Goal: Task Accomplishment & Management: Manage account settings

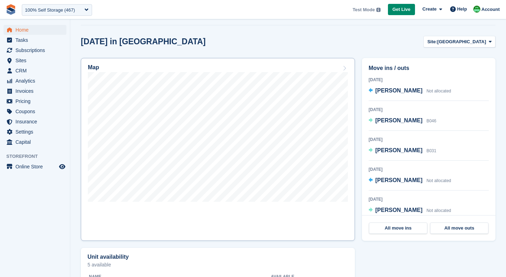
scroll to position [186, 0]
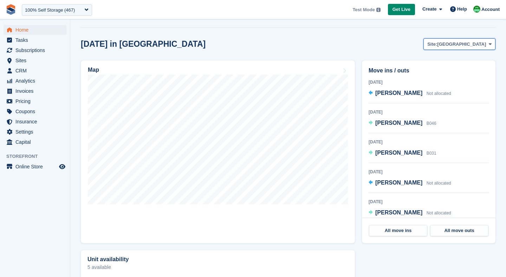
click at [461, 49] on button "Site: Nottingham" at bounding box center [460, 44] width 72 height 12
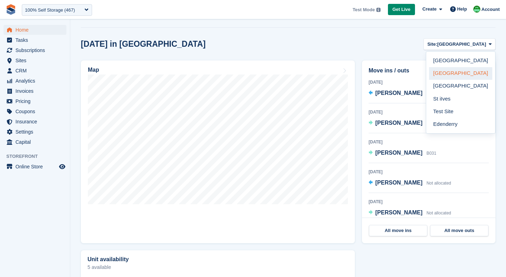
click at [452, 77] on link "[GEOGRAPHIC_DATA]" at bounding box center [460, 73] width 63 height 13
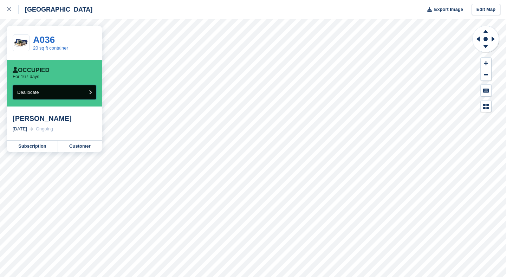
click at [49, 96] on button "Deallocate" at bounding box center [55, 92] width 84 height 14
click at [36, 90] on span "Deallocate" at bounding box center [27, 92] width 21 height 5
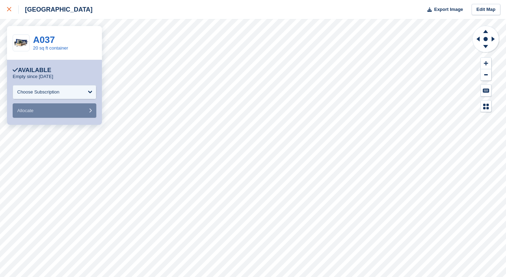
click at [4, 14] on link at bounding box center [9, 9] width 19 height 19
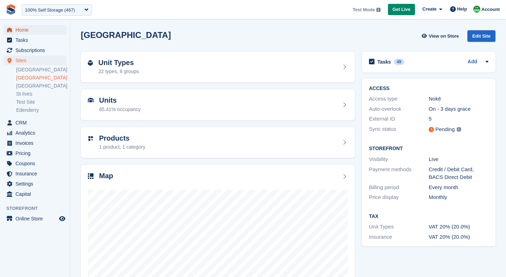
click at [22, 27] on span "Home" at bounding box center [36, 30] width 42 height 10
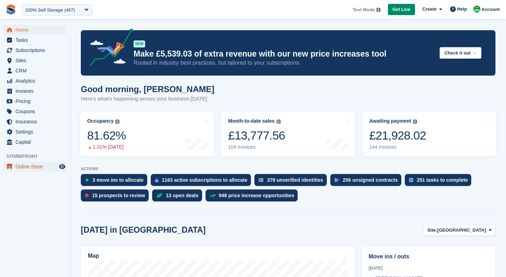
click at [46, 167] on span "Online Store" at bounding box center [36, 167] width 42 height 10
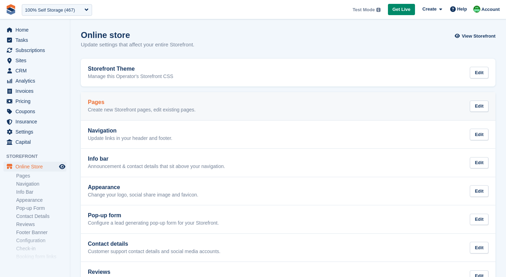
click at [118, 111] on p "Create new Storefront pages, edit existing pages." at bounding box center [142, 110] width 108 height 6
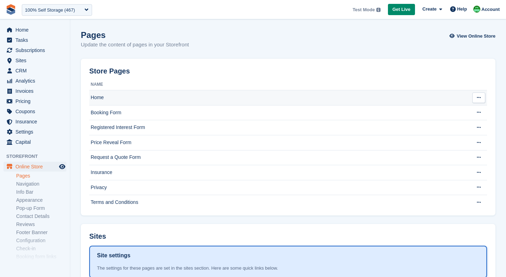
click at [117, 96] on td "Home" at bounding box center [278, 97] width 378 height 15
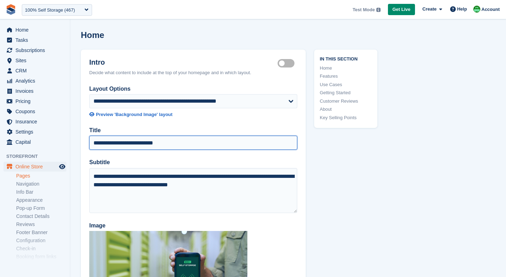
drag, startPoint x: 141, startPoint y: 146, endPoint x: 188, endPoint y: 147, distance: 46.8
click at [188, 146] on input "**********" at bounding box center [193, 143] width 208 height 14
type input "**********"
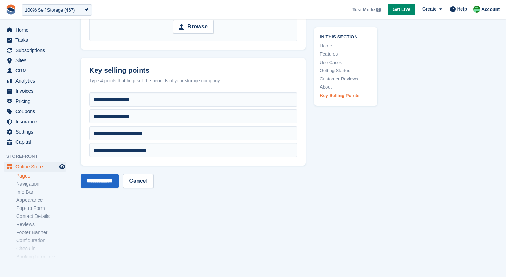
scroll to position [2886, 0]
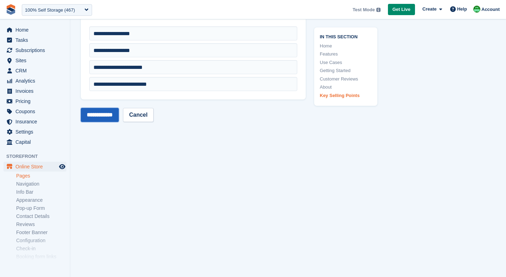
click at [101, 113] on input "**********" at bounding box center [100, 115] width 38 height 14
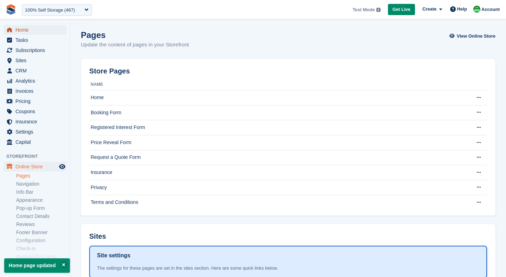
click at [22, 28] on span "Home" at bounding box center [36, 30] width 42 height 10
